Goal: Task Accomplishment & Management: Complete application form

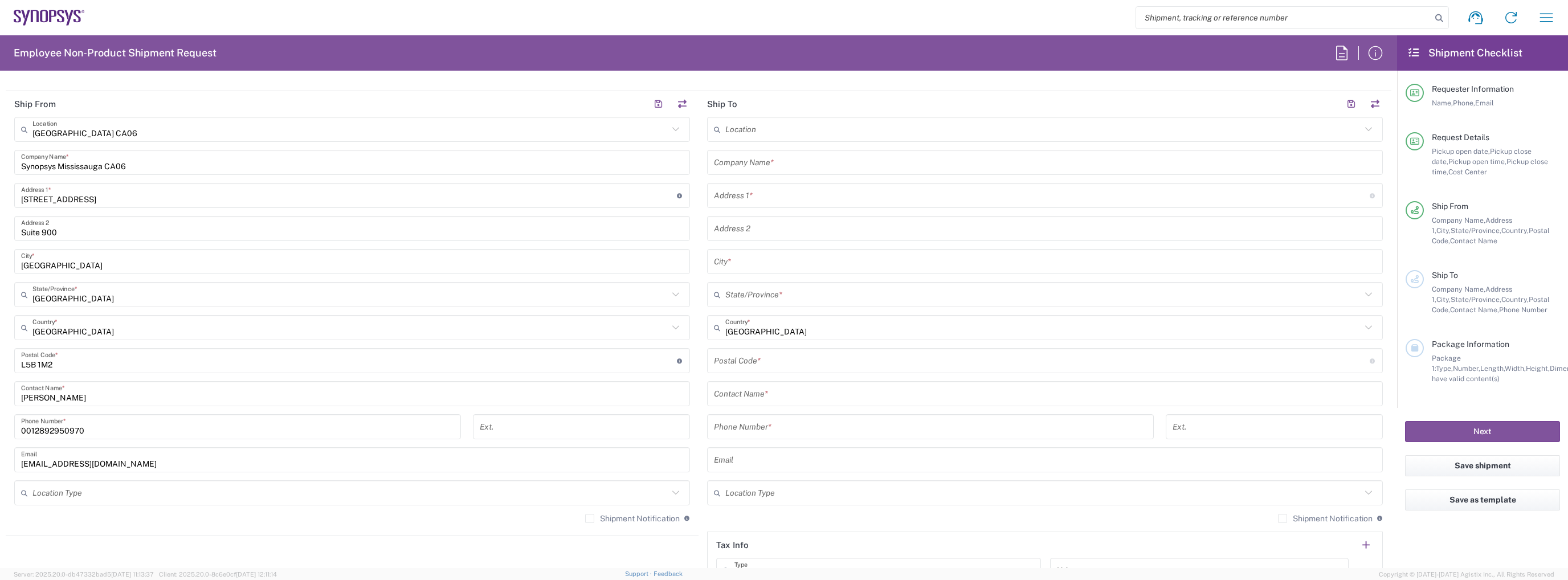
scroll to position [684, 0]
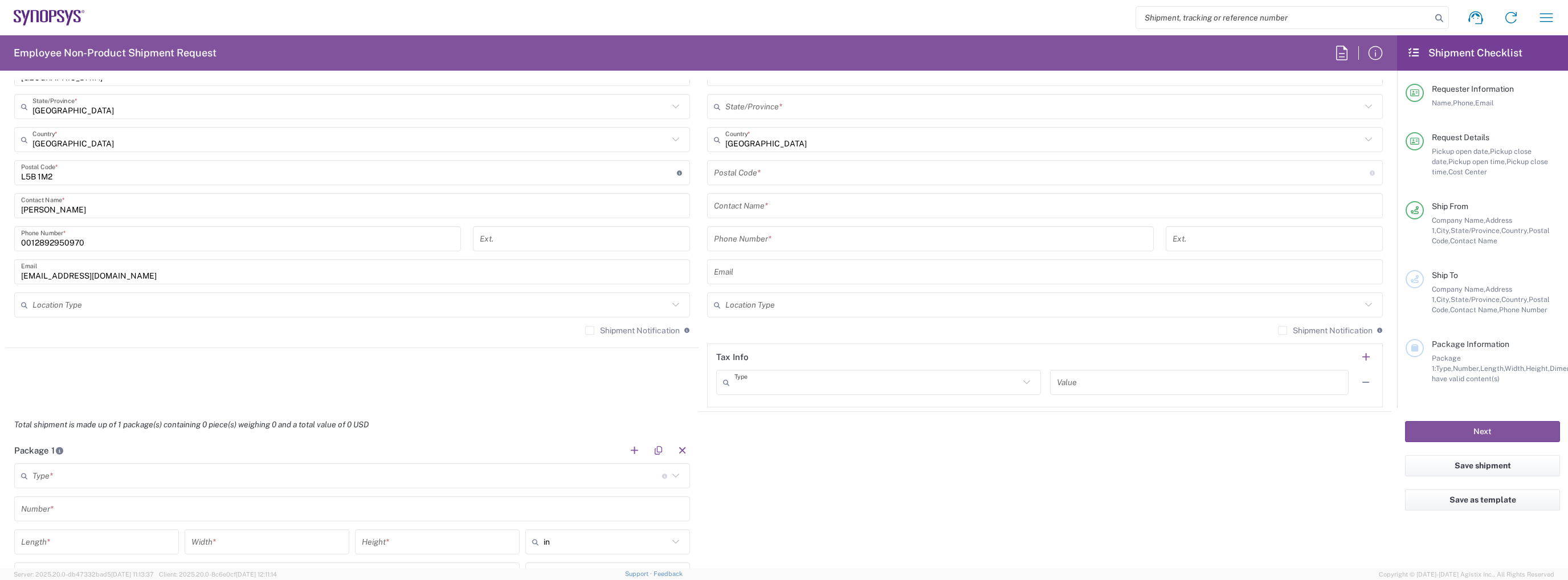
click at [928, 373] on input "text" at bounding box center [876, 382] width 285 height 20
click at [923, 357] on header "Tax Info" at bounding box center [1045, 356] width 675 height 26
type input "EORI"
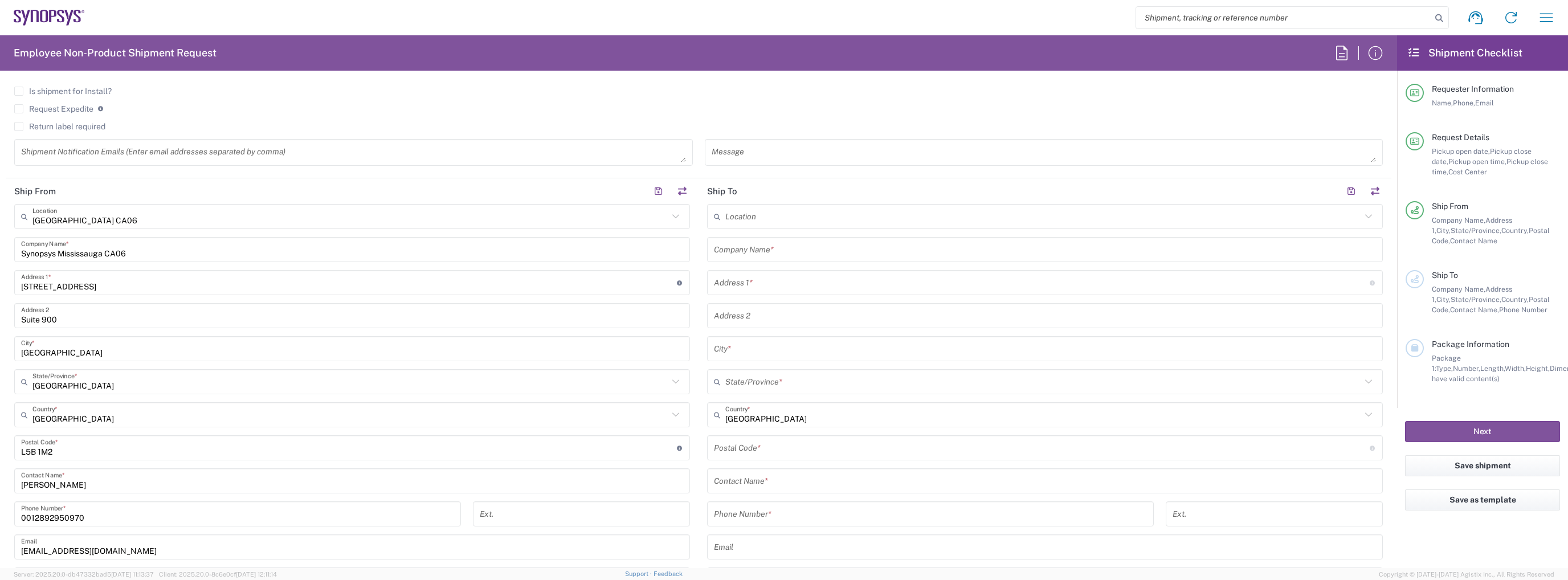
scroll to position [399, 0]
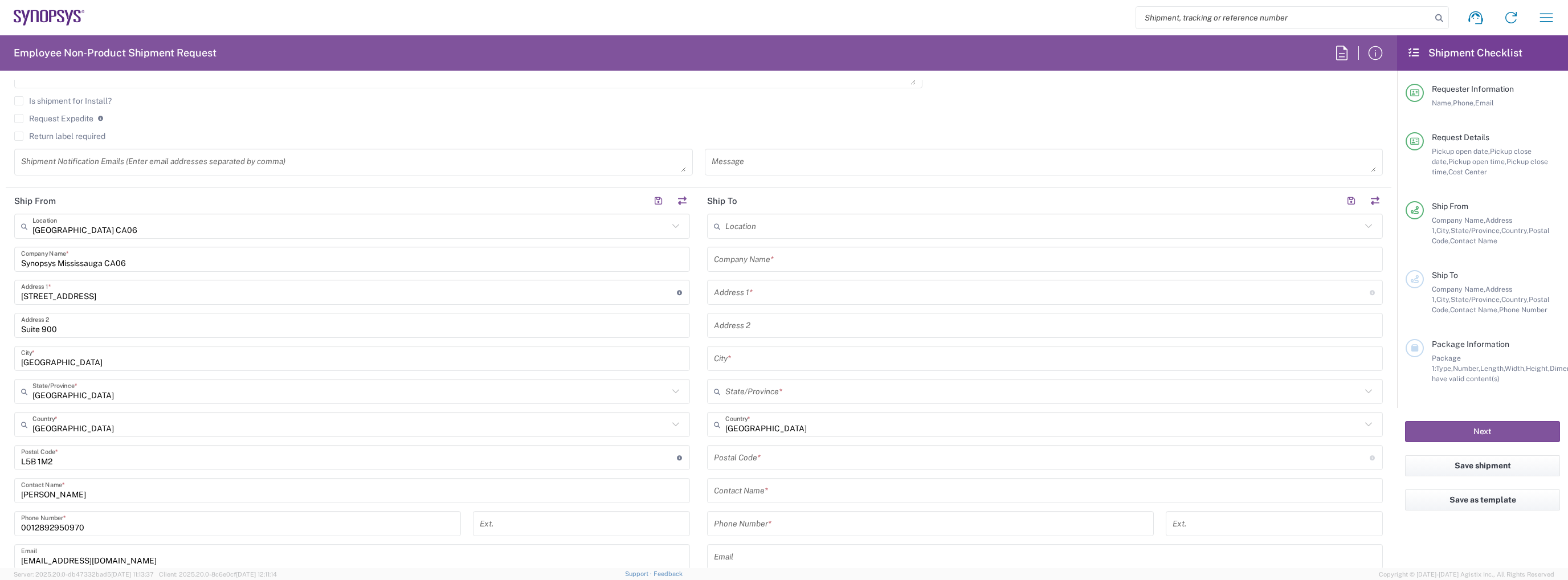
click at [347, 98] on agx-checkbox-control "Is shipment for Install?" at bounding box center [698, 101] width 1368 height 9
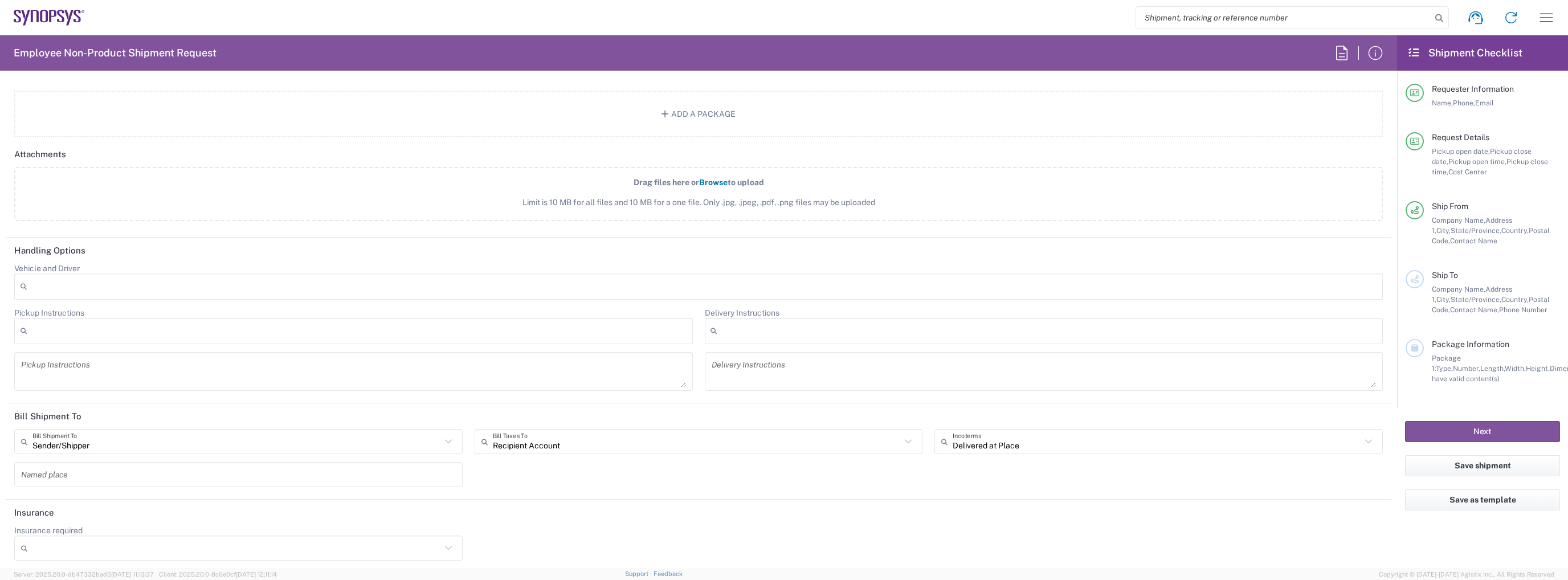
scroll to position [1257, 0]
click at [333, 290] on div at bounding box center [698, 286] width 1368 height 26
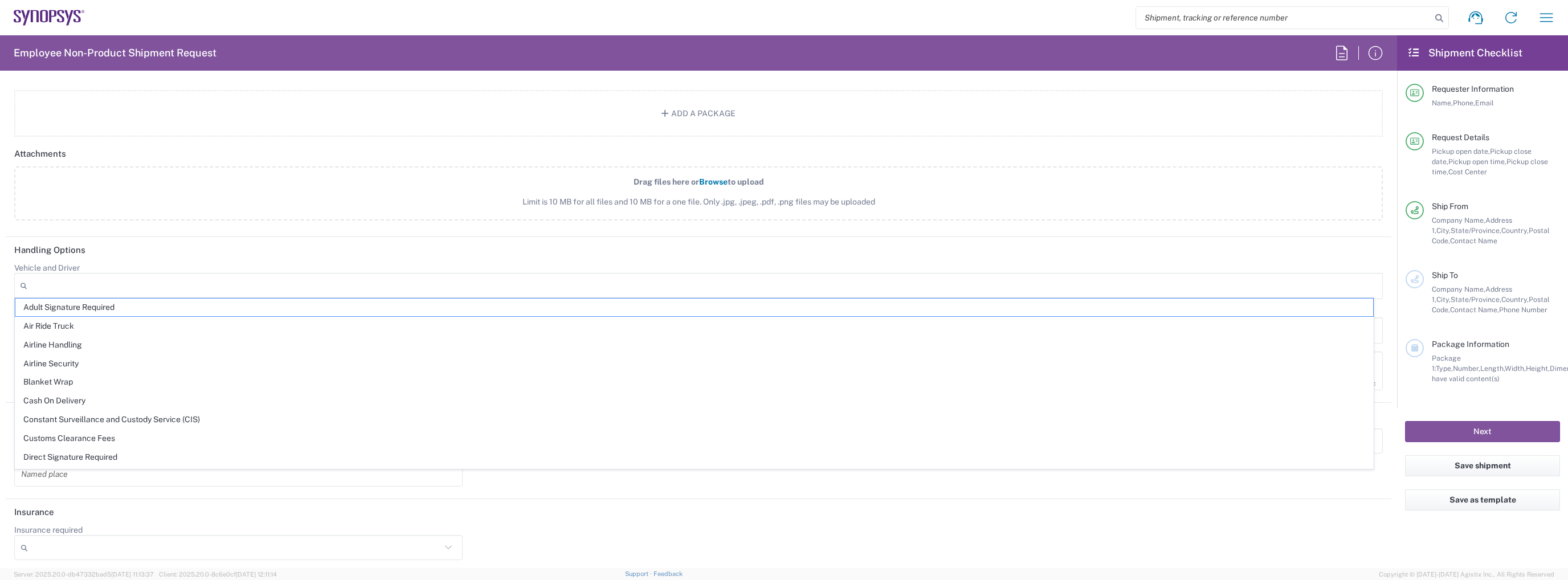
click at [333, 222] on div "Drag files here or Browse to upload Limit is 10 MB for all files and 10 MB for …" at bounding box center [698, 200] width 1380 height 66
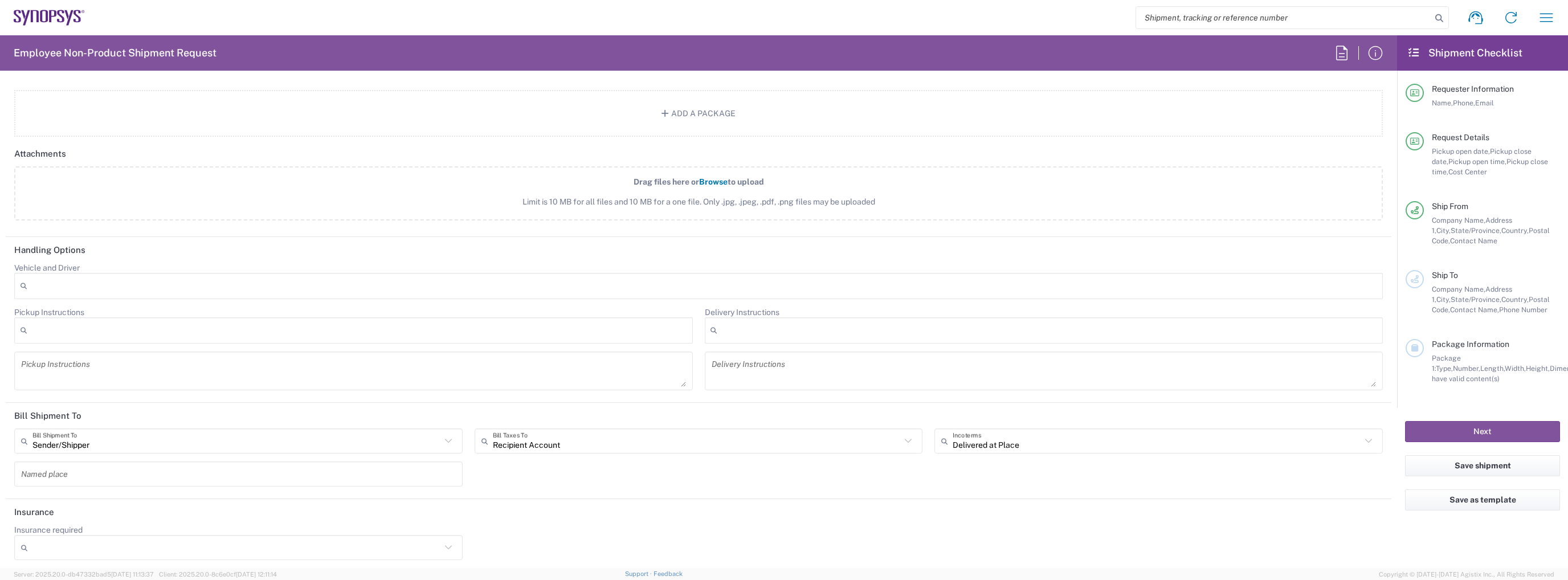
click at [223, 321] on div at bounding box center [354, 331] width 679 height 26
click at [823, 323] on div at bounding box center [1044, 331] width 679 height 26
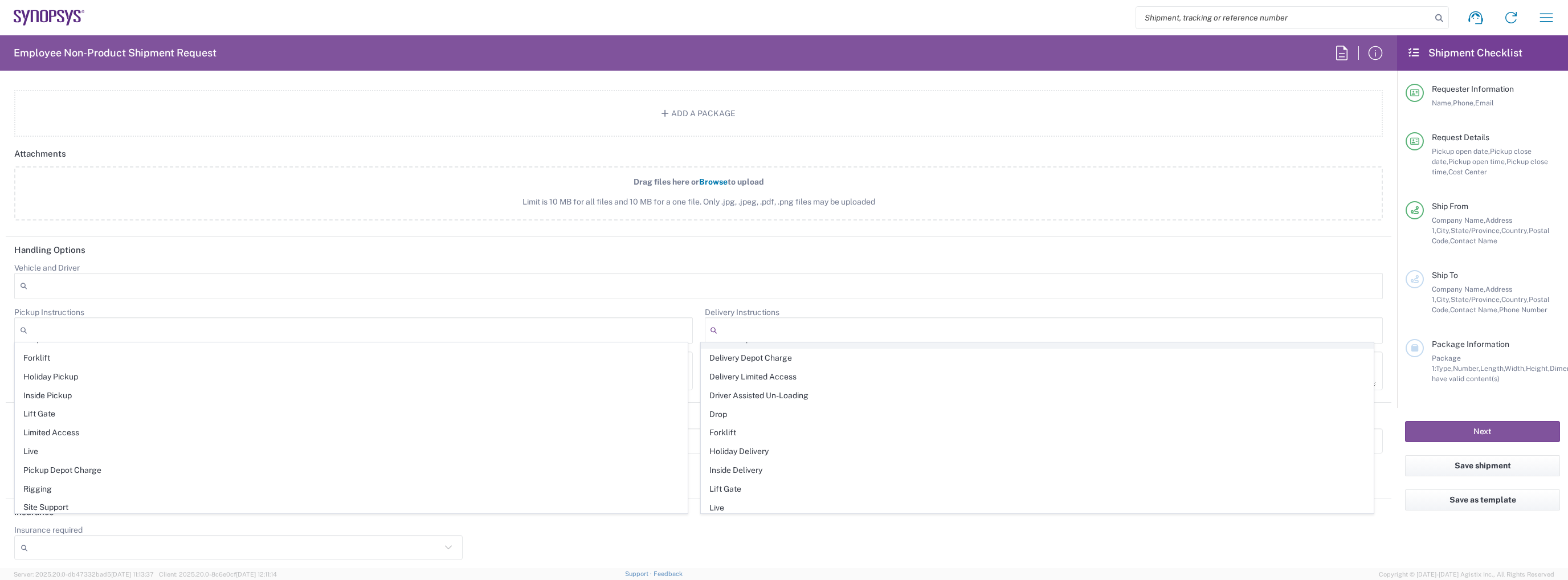
scroll to position [105, 0]
click at [643, 319] on div at bounding box center [354, 331] width 679 height 26
click at [751, 327] on div at bounding box center [1044, 331] width 679 height 26
click at [1384, 339] on form "Requester Information [PERSON_NAME] Name * [PHONE_NUMBER] Phone * [EMAIL_ADDRES…" at bounding box center [698, 324] width 1397 height 488
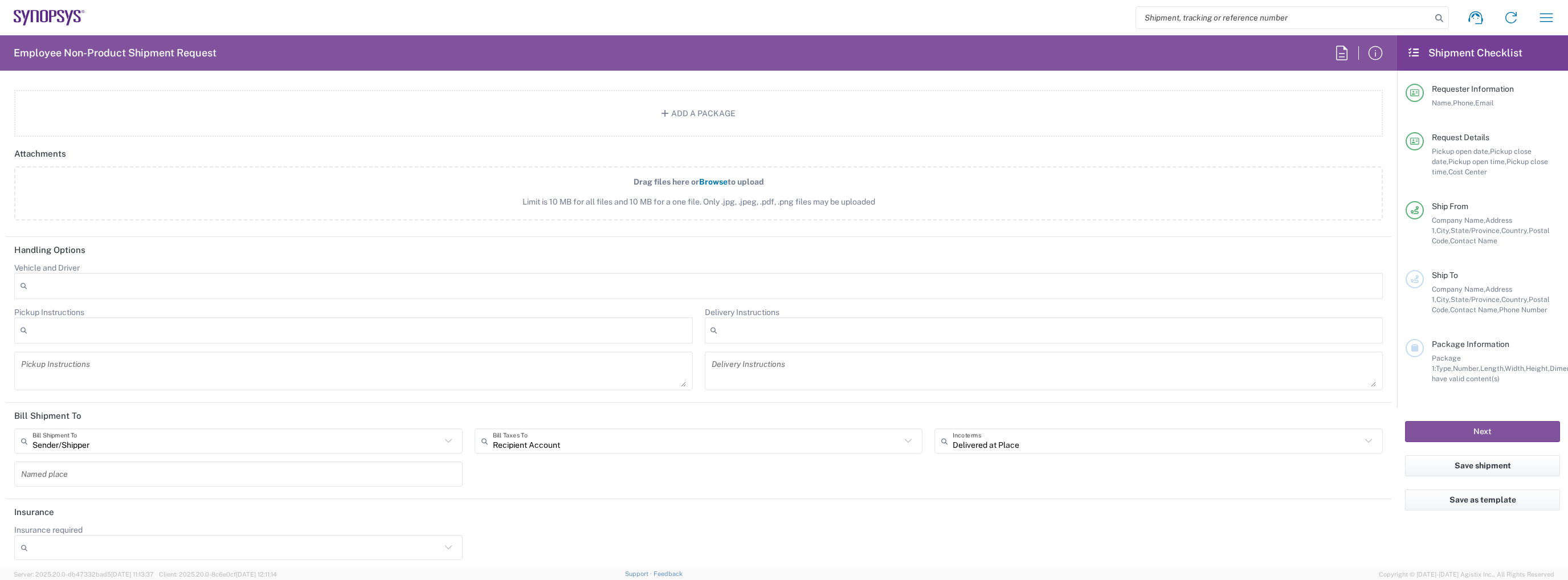
click at [932, 360] on textarea at bounding box center [1044, 371] width 665 height 32
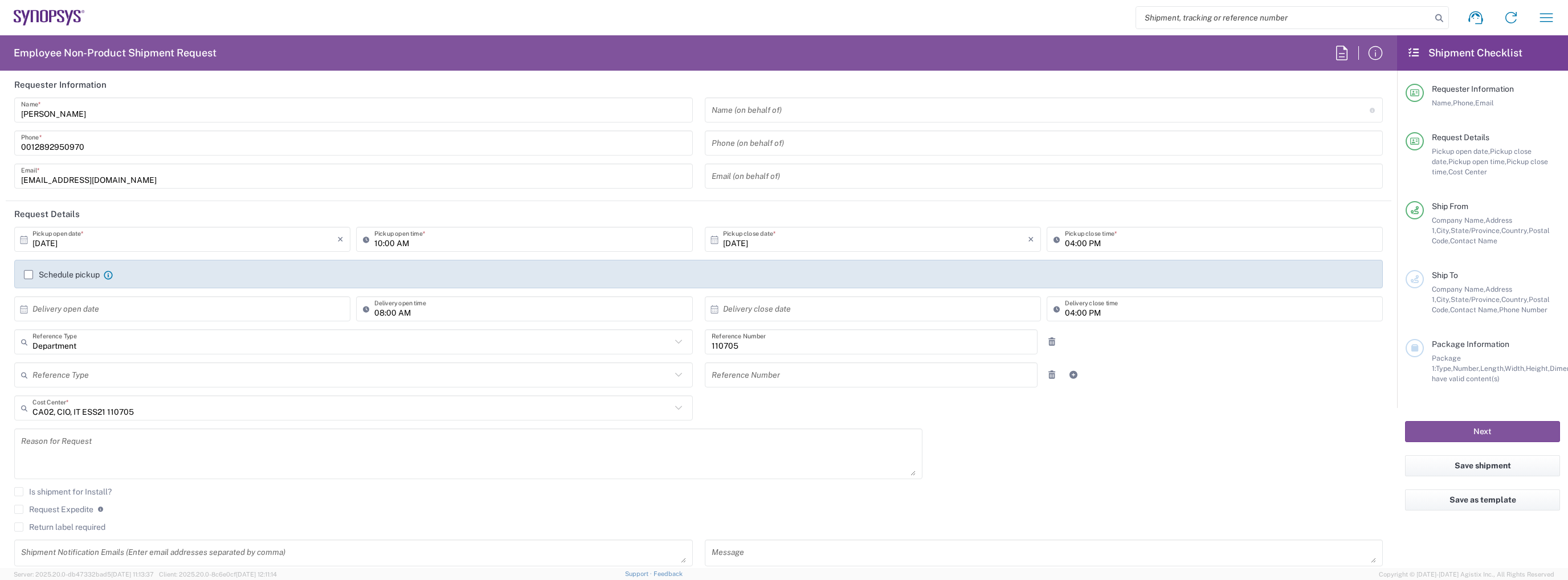
scroll to position [0, 0]
